Goal: Task Accomplishment & Management: Complete application form

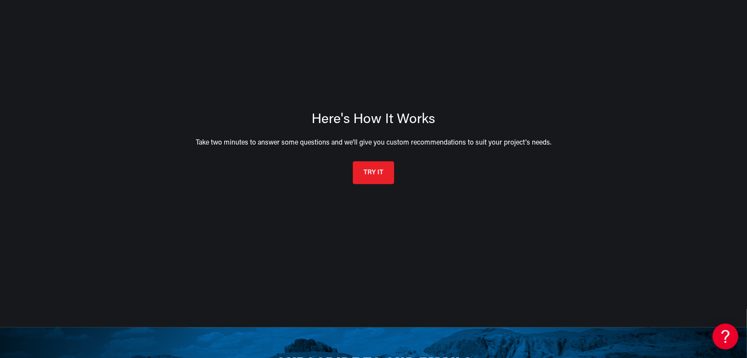
scroll to position [129, 0]
click at [370, 172] on button "TRY IT" at bounding box center [373, 171] width 41 height 23
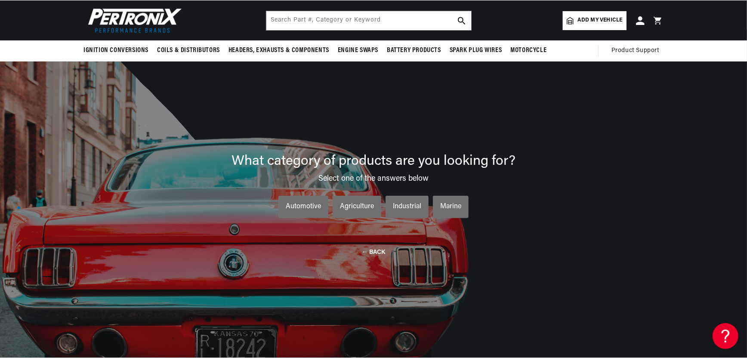
scroll to position [62, 0]
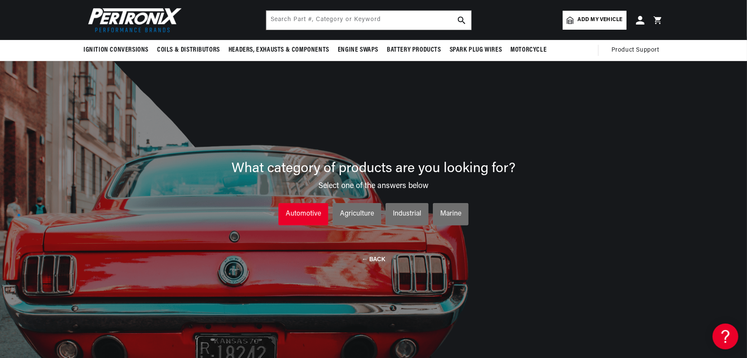
click at [295, 212] on div "Automotive" at bounding box center [303, 214] width 35 height 11
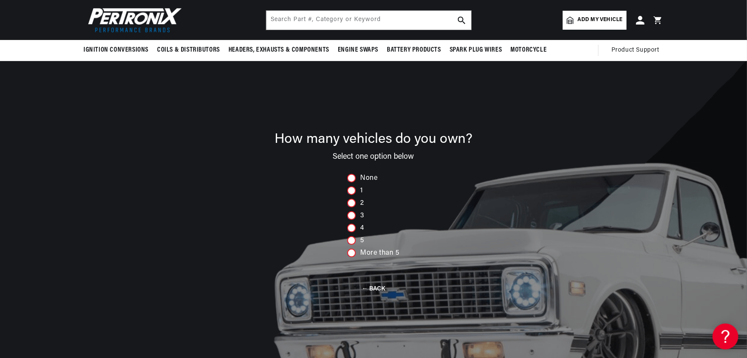
scroll to position [0, 537]
click at [349, 238] on div at bounding box center [351, 240] width 9 height 9
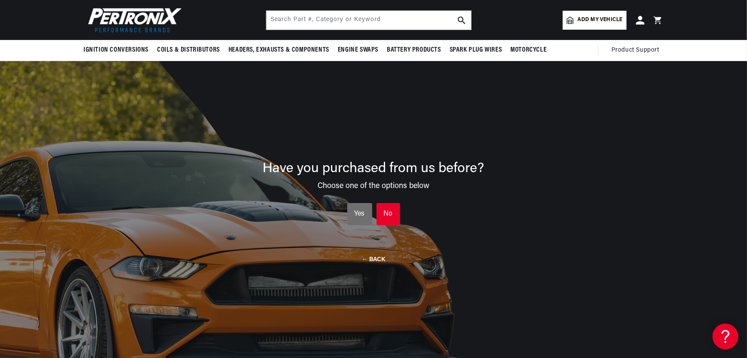
click at [385, 214] on div "No" at bounding box center [388, 214] width 9 height 11
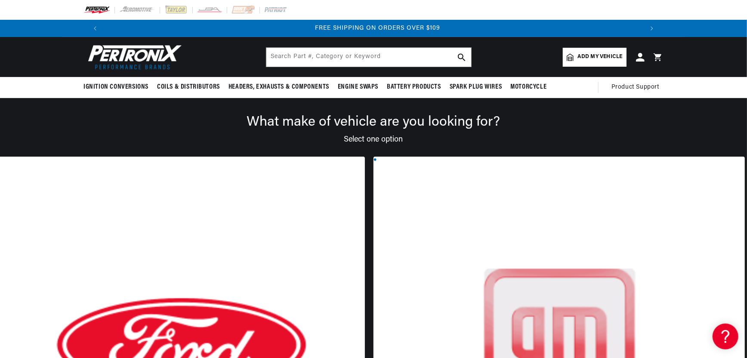
scroll to position [86, 0]
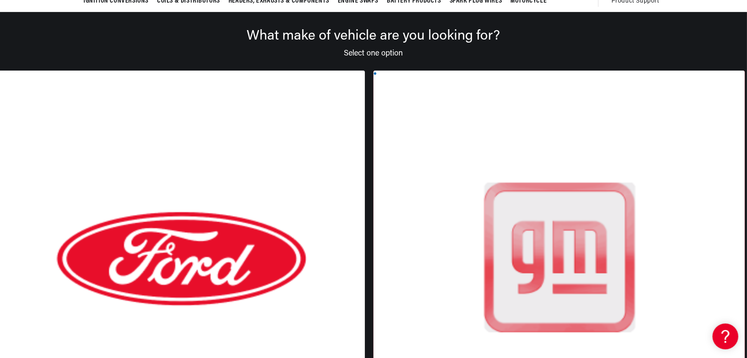
click at [373, 176] on div at bounding box center [558, 266] width 371 height 391
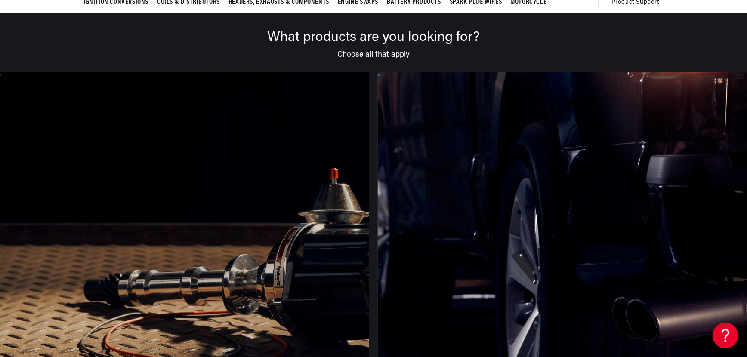
scroll to position [148, 0]
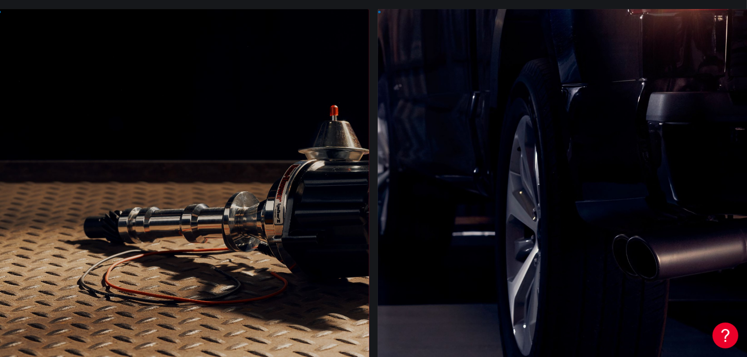
click at [165, 220] on div at bounding box center [183, 204] width 371 height 391
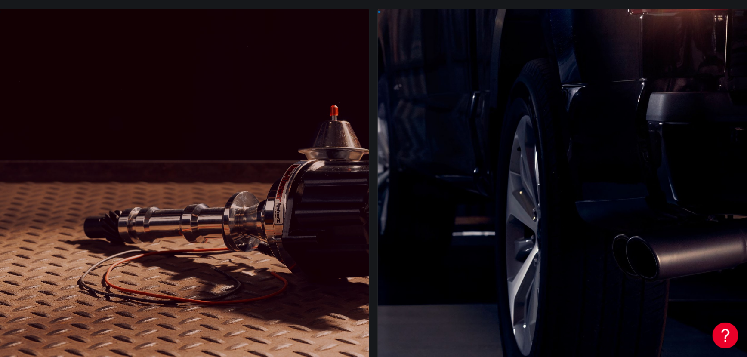
click at [147, 261] on div at bounding box center [183, 204] width 371 height 391
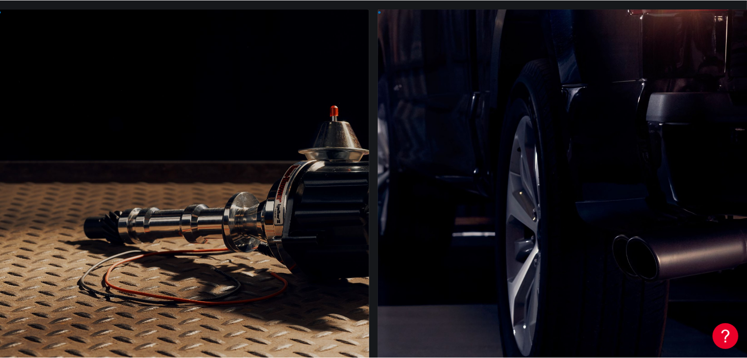
scroll to position [0, 537]
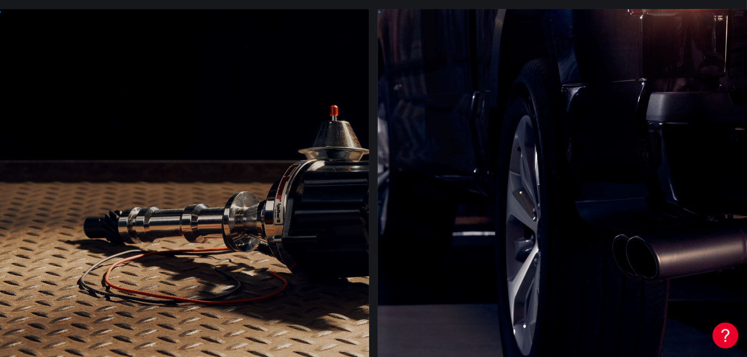
click at [129, 235] on div at bounding box center [183, 204] width 371 height 391
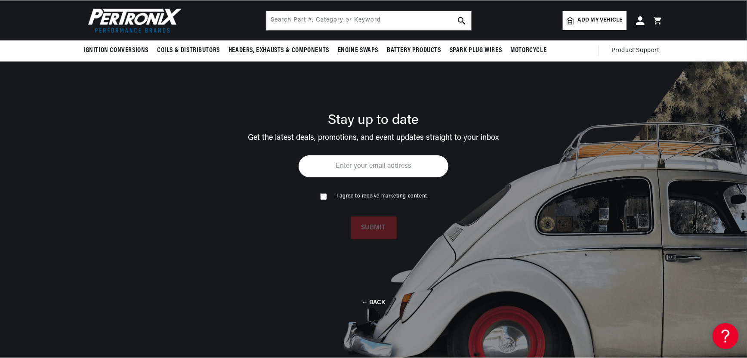
scroll to position [62, 0]
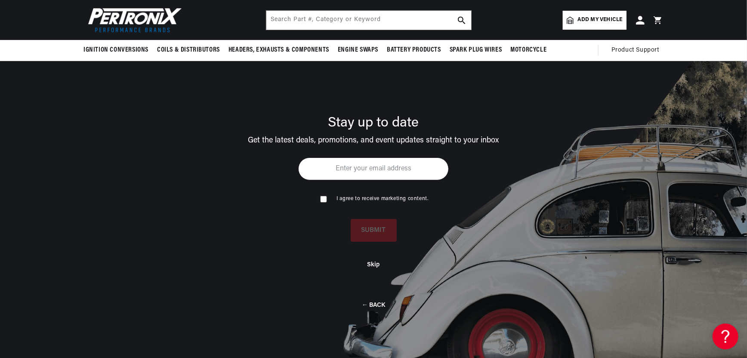
click at [382, 171] on input "email" at bounding box center [373, 168] width 151 height 23
type input "[EMAIL_ADDRESS][DOMAIN_NAME]"
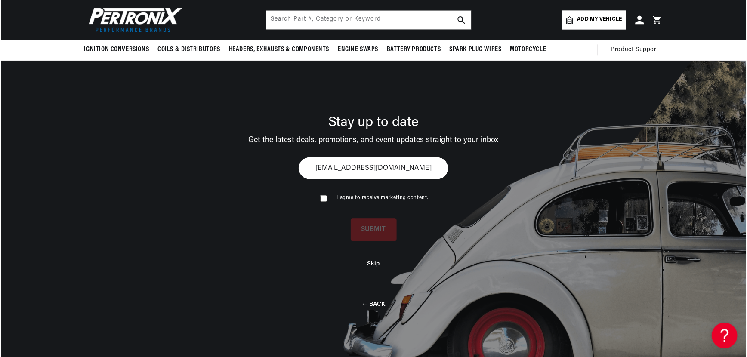
scroll to position [0, 1074]
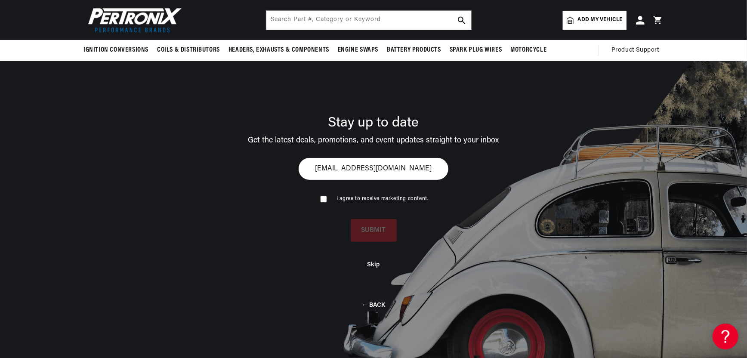
click at [318, 195] on div "I agree to receive marketing content." at bounding box center [373, 192] width 151 height 24
click at [324, 198] on input "checkbox" at bounding box center [323, 199] width 6 height 6
checkbox input "true"
click at [377, 232] on button "SUBMIT" at bounding box center [374, 229] width 46 height 23
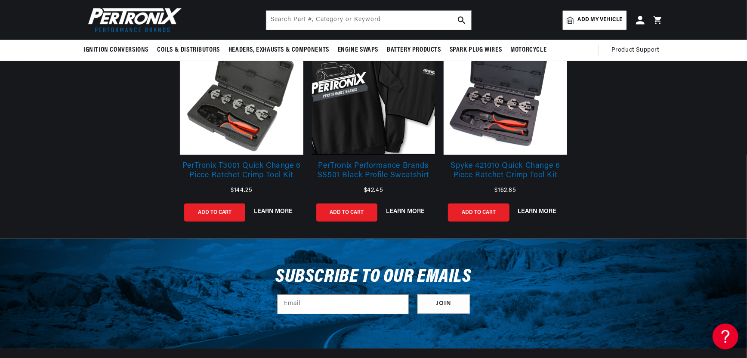
scroll to position [379, 0]
